Goal: Answer question/provide support

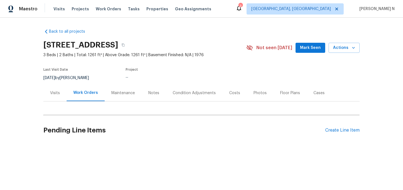
click at [124, 95] on div "Maintenance" at bounding box center [122, 93] width 23 height 6
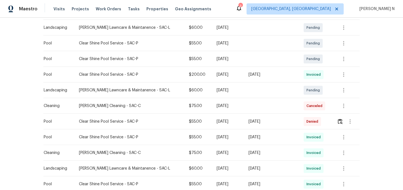
scroll to position [102, 0]
click at [333, 119] on td at bounding box center [345, 121] width 27 height 16
click at [340, 124] on button "button" at bounding box center [340, 120] width 6 height 13
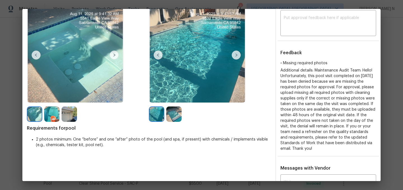
scroll to position [12, 0]
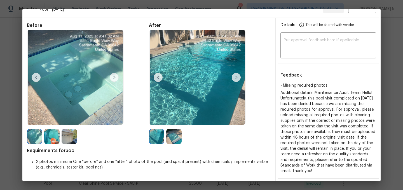
click at [50, 138] on img at bounding box center [51, 136] width 15 height 15
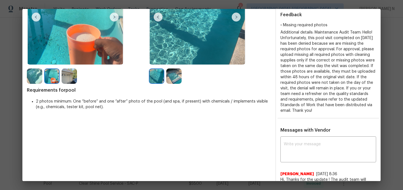
scroll to position [107, 0]
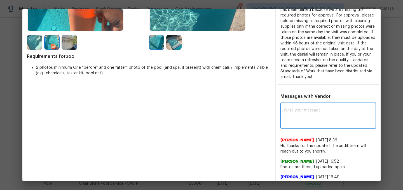
click at [315, 119] on textarea at bounding box center [327, 116] width 89 height 16
paste textarea "Maintenance Audit Team: Hello! Thank you for uploading the photo, after further…"
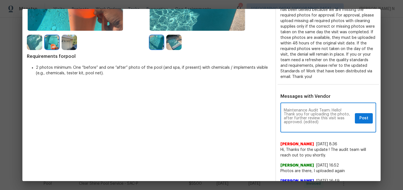
scroll to position [0, 0]
drag, startPoint x: 303, startPoint y: 120, endPoint x: 334, endPoint y: 120, distance: 31.6
click at [334, 120] on textarea "Maintenance Audit Team: Hello! Thank you for uploading the photo, after further…" at bounding box center [317, 118] width 69 height 20
type textarea "Maintenance Audit Team: Hello! Thank you for uploading the photo, after further…"
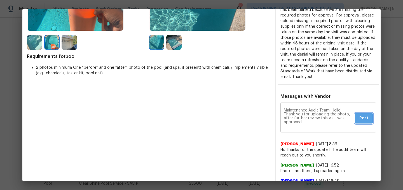
click at [367, 119] on span "Post" at bounding box center [363, 118] width 9 height 7
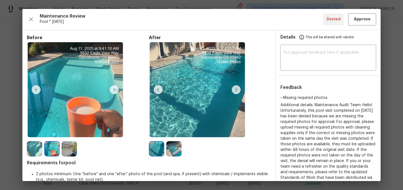
click at [360, 13] on div "Maintenance Review Pool * Mon, Aug 11 Denied Approve Before After Requirements …" at bounding box center [201, 95] width 358 height 172
click at [360, 19] on span "Approve" at bounding box center [361, 19] width 17 height 7
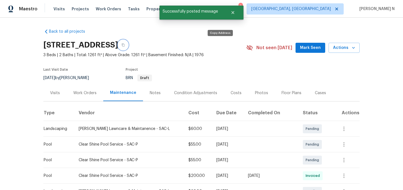
click at [124, 46] on icon "button" at bounding box center [123, 45] width 3 height 3
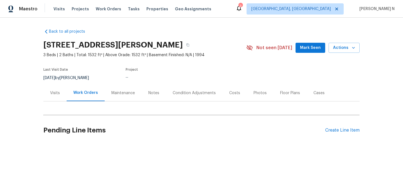
click at [116, 89] on div "Maintenance" at bounding box center [123, 93] width 37 height 16
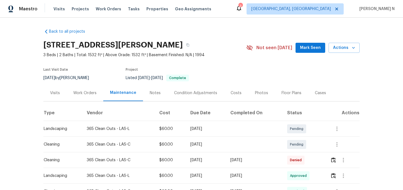
scroll to position [56, 0]
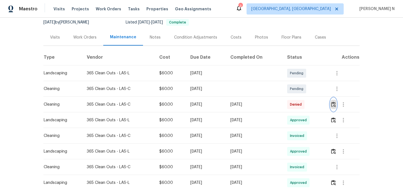
click at [334, 104] on img "button" at bounding box center [333, 104] width 5 height 5
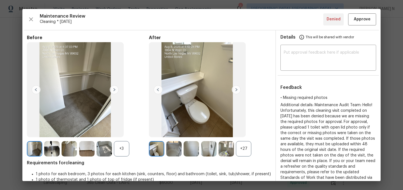
click at [248, 151] on div "+27" at bounding box center [243, 148] width 15 height 15
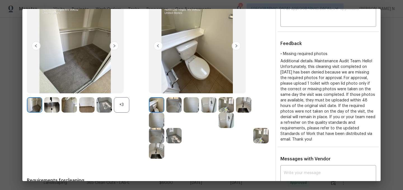
scroll to position [109, 0]
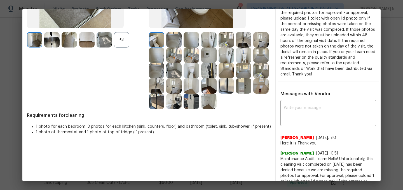
click at [116, 41] on div "+3" at bounding box center [121, 39] width 15 height 15
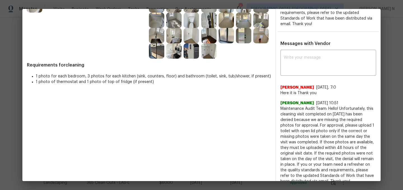
scroll to position [160, 0]
click at [287, 109] on span "Maintenance Audit Team: Hello! Unfortunately, this cleaning visit completed on …" at bounding box center [328, 145] width 96 height 78
drag, startPoint x: 287, startPoint y: 109, endPoint x: 349, endPoint y: 110, distance: 62.4
click at [349, 110] on span "Maintenance Audit Team: Hello! Unfortunately, this cleaning visit completed on …" at bounding box center [328, 145] width 96 height 78
click at [286, 108] on span "Maintenance Audit Team: Hello! Unfortunately, this cleaning visit completed on …" at bounding box center [328, 145] width 96 height 78
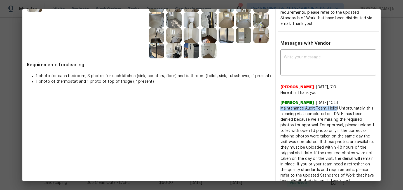
drag, startPoint x: 286, startPoint y: 108, endPoint x: 334, endPoint y: 108, distance: 47.8
click at [334, 108] on span "Maintenance Audit Team: Hello! Unfortunately, this cleaning visit completed on …" at bounding box center [328, 145] width 96 height 78
click at [302, 63] on textarea at bounding box center [327, 63] width 89 height 16
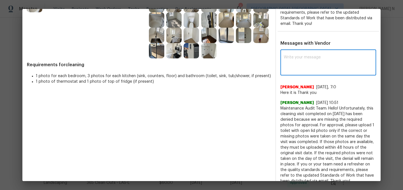
paste textarea "Maintenance Audit Team: Hello!"
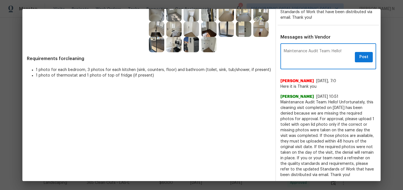
scroll to position [167, 0]
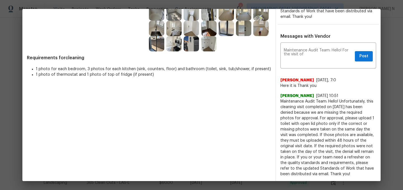
click at [335, 108] on span "Maintenance Audit Team: Hello! Unfortunately, this cleaning visit completed on …" at bounding box center [328, 138] width 96 height 78
drag, startPoint x: 335, startPoint y: 108, endPoint x: 343, endPoint y: 108, distance: 8.1
click at [343, 108] on span "Maintenance Audit Team: Hello! Unfortunately, this cleaning visit completed on …" at bounding box center [328, 138] width 96 height 78
copy span "[DATE]"
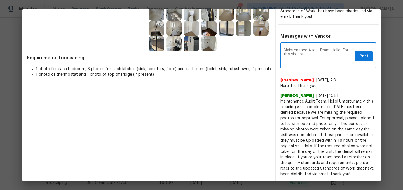
click at [318, 57] on textarea "Maintenance Audit Team: Hello! For the visit of" at bounding box center [317, 56] width 69 height 16
paste textarea "[DATE]"
click at [294, 59] on textarea "Maintenance Audit Team: Hello! For the visit of [DATE] the uploaded toilet lid …" at bounding box center [317, 56] width 69 height 16
click at [326, 59] on textarea "Maintenance Audit Team: Hello! For the visit of [DATE] the uploaded toilet phot…" at bounding box center [317, 56] width 69 height 16
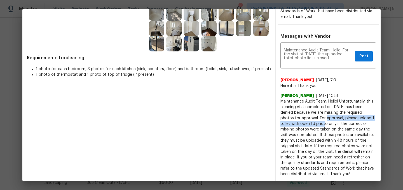
drag, startPoint x: 304, startPoint y: 117, endPoint x: 305, endPoint y: 124, distance: 7.3
click at [305, 124] on span "Maintenance Audit Team: Hello! Unfortunately, this cleaning visit completed on …" at bounding box center [328, 138] width 96 height 78
copy span "For approval, please upload 1 toilet with open lid"
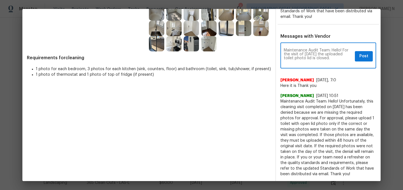
click at [339, 60] on textarea "Maintenance Audit Team: Hello! For the visit of [DATE] the uploaded toilet phot…" at bounding box center [317, 56] width 69 height 16
paste textarea "For approval, please upload 1 toilet with open lid"
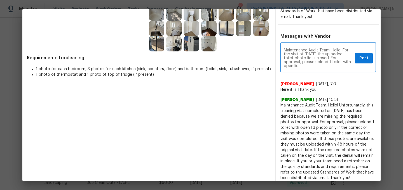
click at [302, 62] on textarea "Maintenance Audit Team: Hello! For the visit of [DATE] the uploaded toilet phot…" at bounding box center [317, 58] width 69 height 20
click at [303, 63] on textarea "Maintenance Audit Team: Hello! For the visit of [DATE] the uploaded toilet phot…" at bounding box center [317, 58] width 69 height 20
drag, startPoint x: 303, startPoint y: 63, endPoint x: 317, endPoint y: 63, distance: 13.7
click at [317, 63] on textarea "Maintenance Audit Team: Hello! For the visit of [DATE] the uploaded toilet phot…" at bounding box center [317, 58] width 69 height 20
click at [329, 62] on textarea "Maintenance Audit Team: Hello! For the visit of [DATE] the uploaded toilet phot…" at bounding box center [317, 58] width 69 height 20
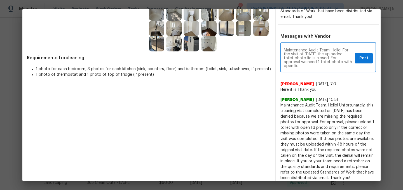
click at [307, 67] on textarea "Maintenance Audit Team: Hello! For the visit of [DATE] the uploaded toilet phot…" at bounding box center [317, 58] width 69 height 20
paste textarea "As per our updated SWO the photos must be uploaded within 48 hours of the origi…"
type textarea "Maintenance Audit Team: Hello! For the visit of [DATE] the uploaded toilet phot…"
click at [365, 63] on div "Maintenance Audit Team: Hello! For the visit of [DATE] the uploaded toilet phot…" at bounding box center [328, 58] width 96 height 29
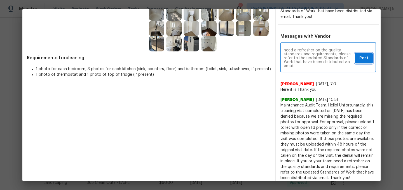
click at [365, 63] on button "Post" at bounding box center [364, 58] width 18 height 10
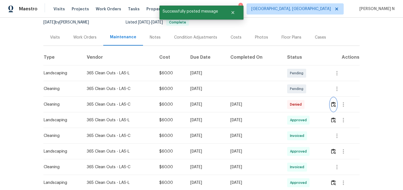
scroll to position [0, 0]
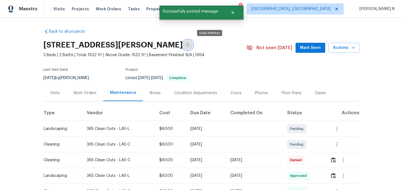
click at [189, 46] on icon "button" at bounding box center [187, 44] width 3 height 3
